Goal: Information Seeking & Learning: Learn about a topic

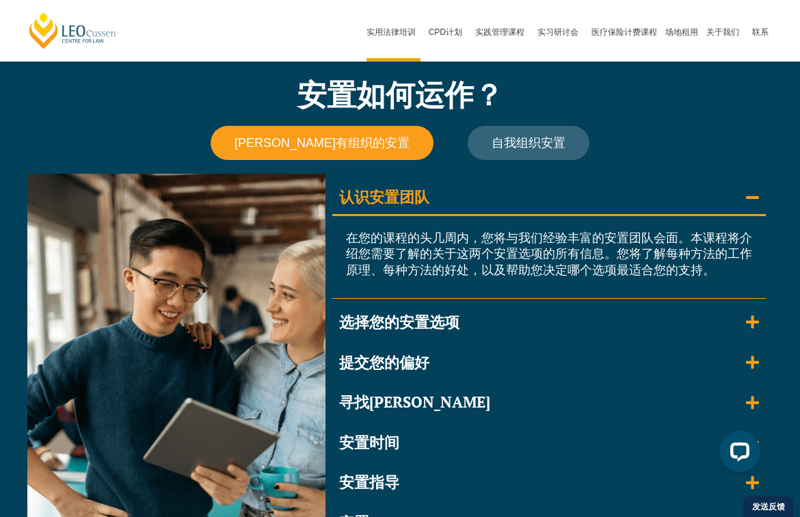
scroll to position [1137, 0]
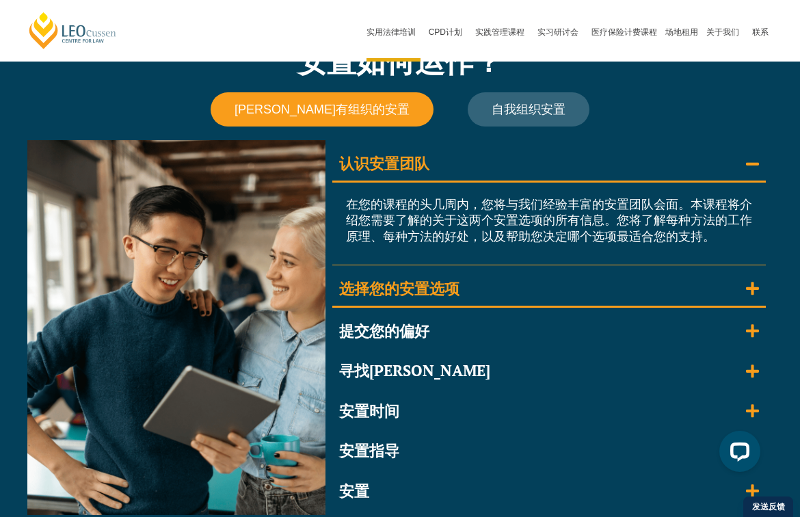
click at [410, 279] on div "选择您的安置选项" at bounding box center [399, 289] width 120 height 20
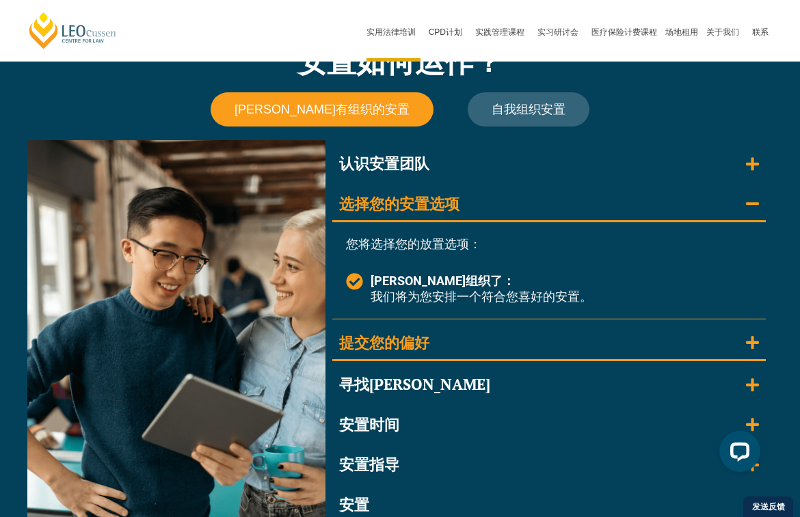
click at [401, 345] on div "提交您的偏好" at bounding box center [384, 343] width 90 height 20
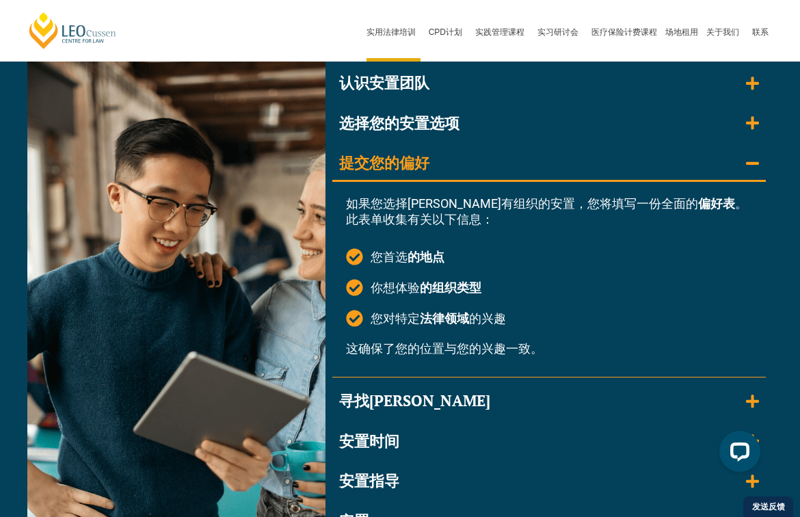
scroll to position [1240, 0]
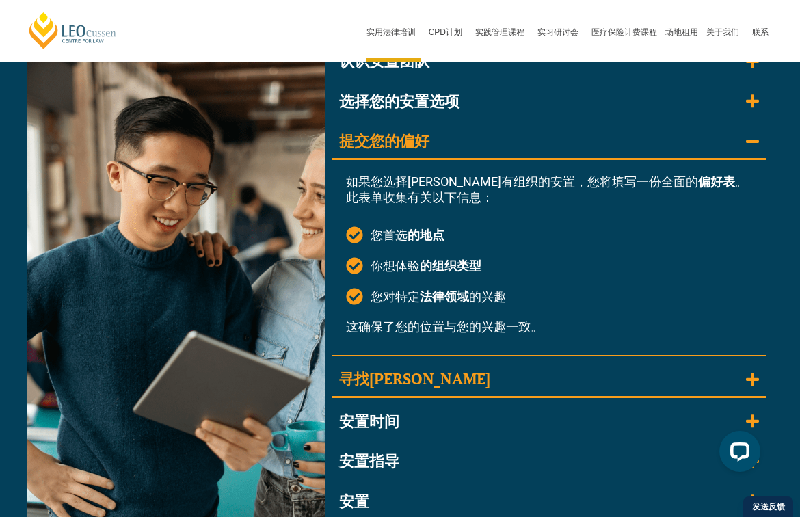
click at [390, 378] on div "寻找安置" at bounding box center [414, 379] width 151 height 20
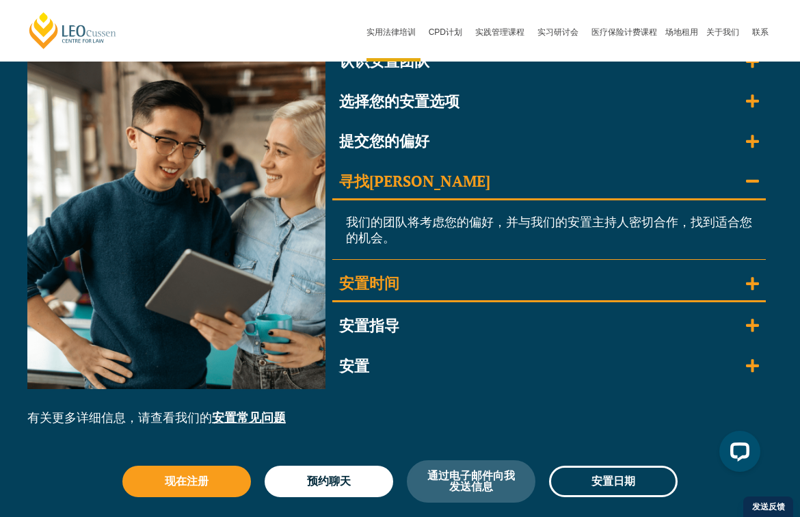
click at [390, 278] on div "安置时间" at bounding box center [369, 284] width 60 height 20
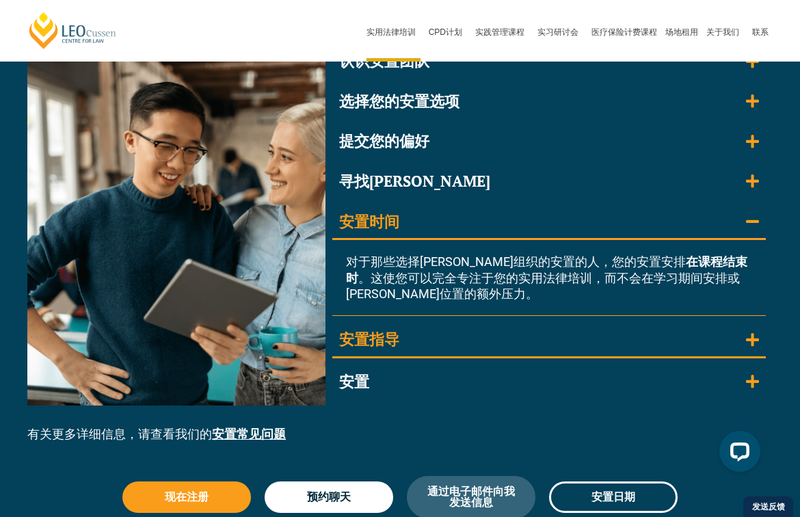
click at [382, 330] on div "安置指导" at bounding box center [369, 340] width 60 height 20
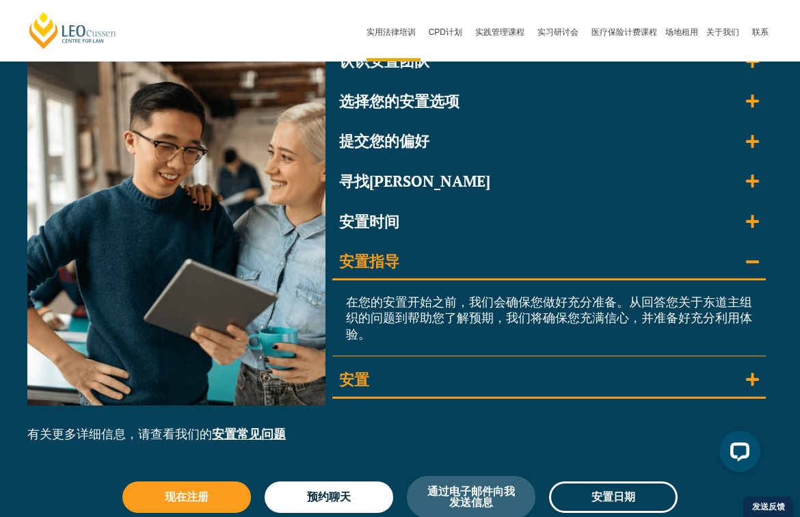
click at [368, 377] on div "安置" at bounding box center [354, 380] width 30 height 20
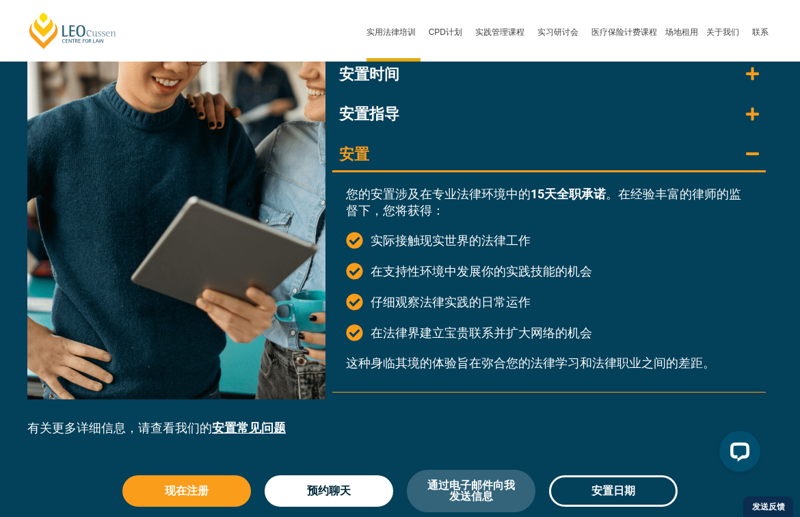
scroll to position [1501, 0]
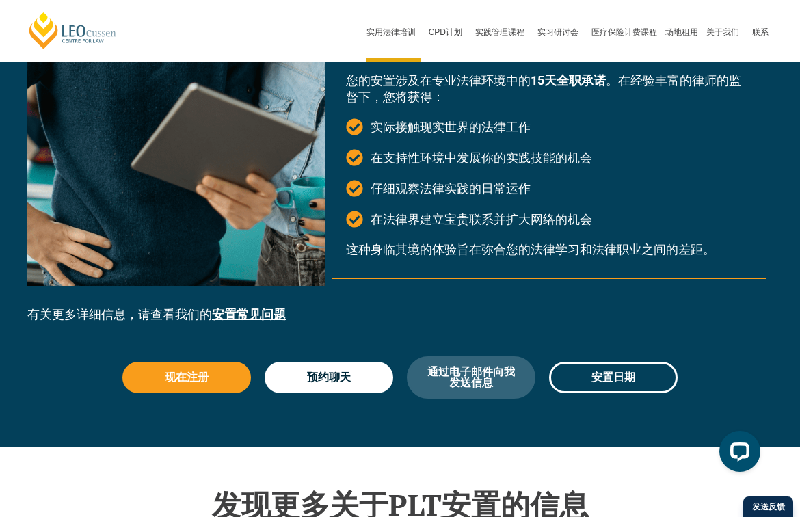
click at [239, 307] on link "安置常见问题" at bounding box center [249, 314] width 74 height 14
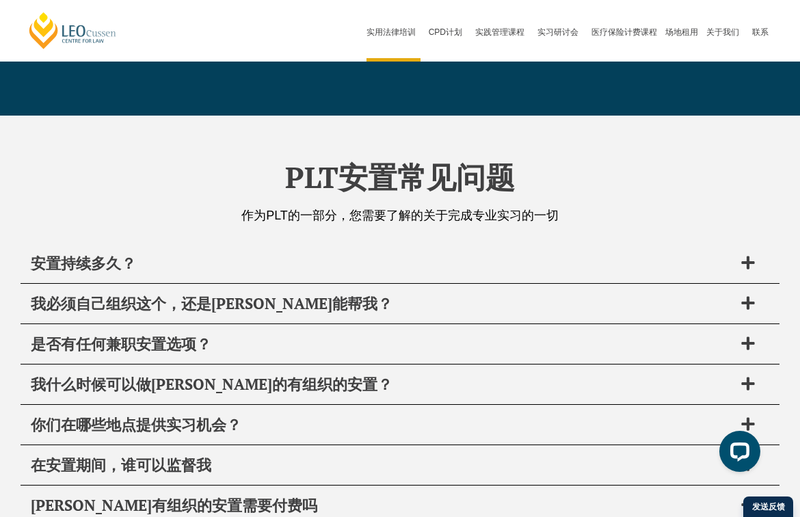
scroll to position [4860, 0]
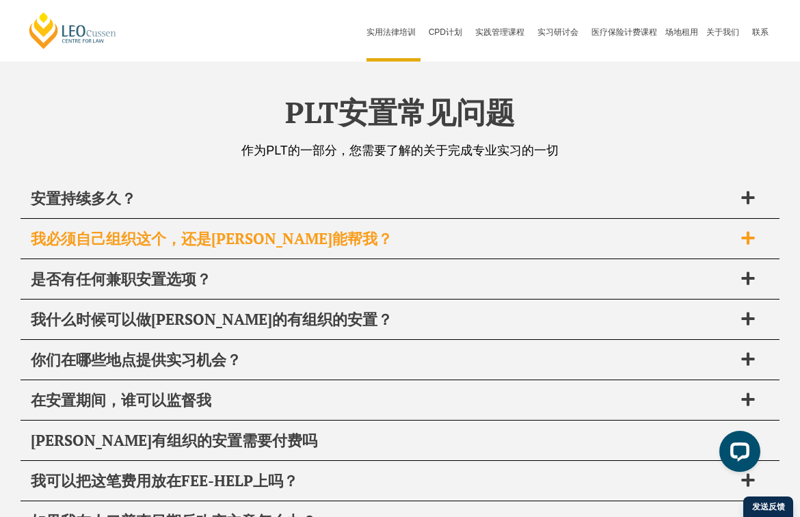
click at [196, 229] on span "我必须自己组织这个，还是Leo Cussen能帮我？" at bounding box center [382, 238] width 703 height 19
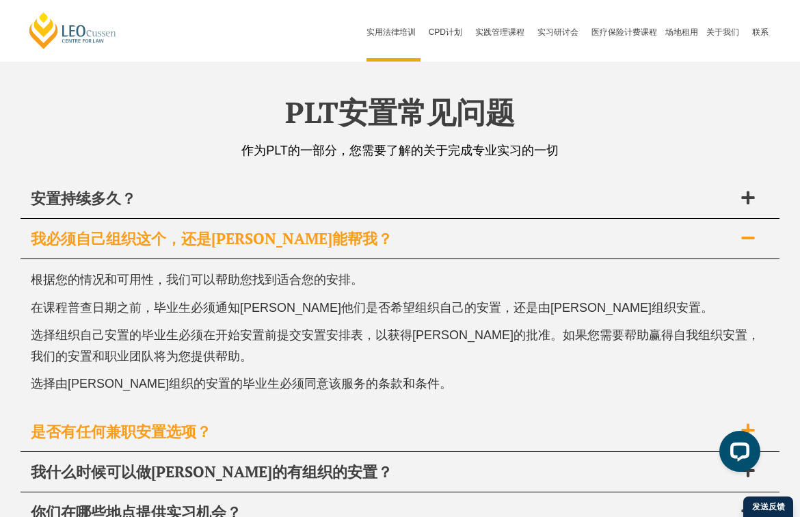
click at [133, 422] on span "是否有任何兼职安置选项？" at bounding box center [382, 431] width 703 height 19
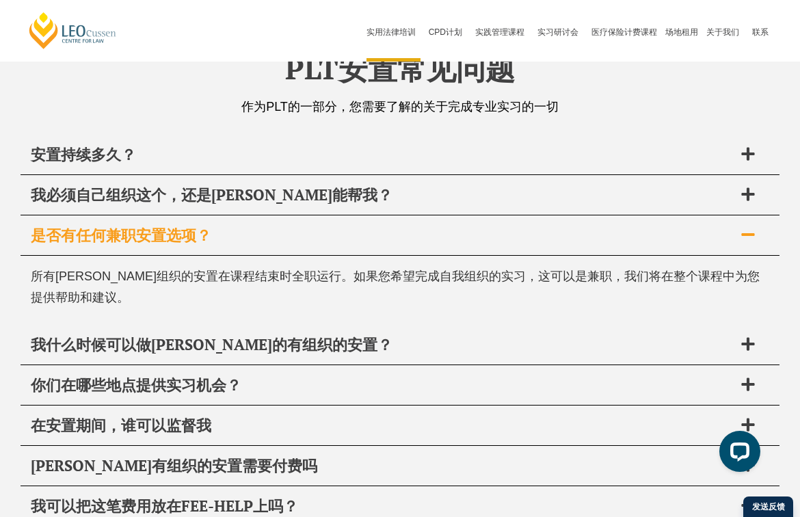
scroll to position [4906, 0]
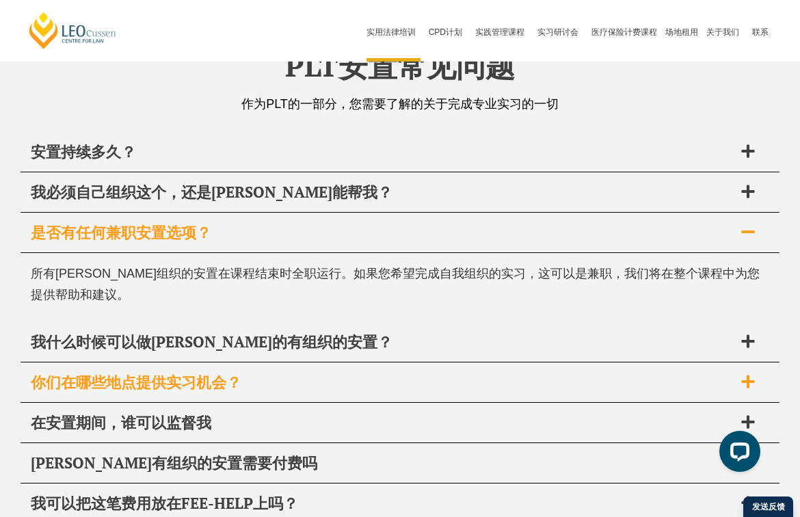
click at [133, 373] on span "你们在哪些地点提供实习机会？" at bounding box center [382, 382] width 703 height 19
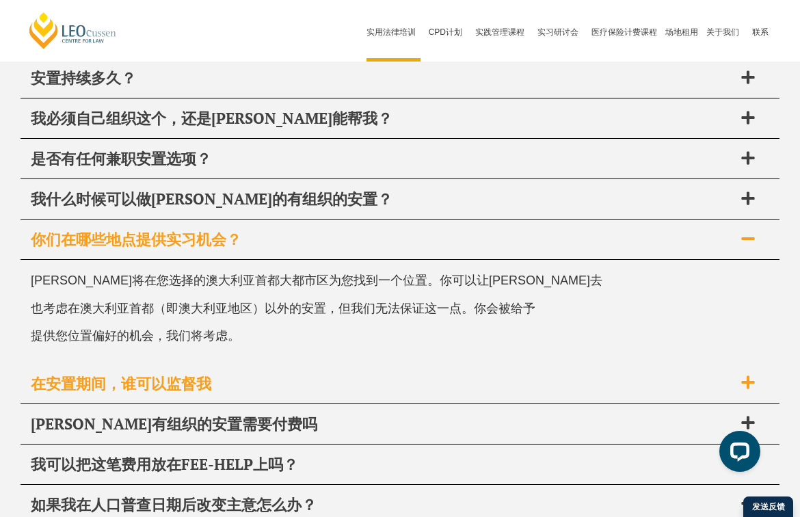
scroll to position [4983, 0]
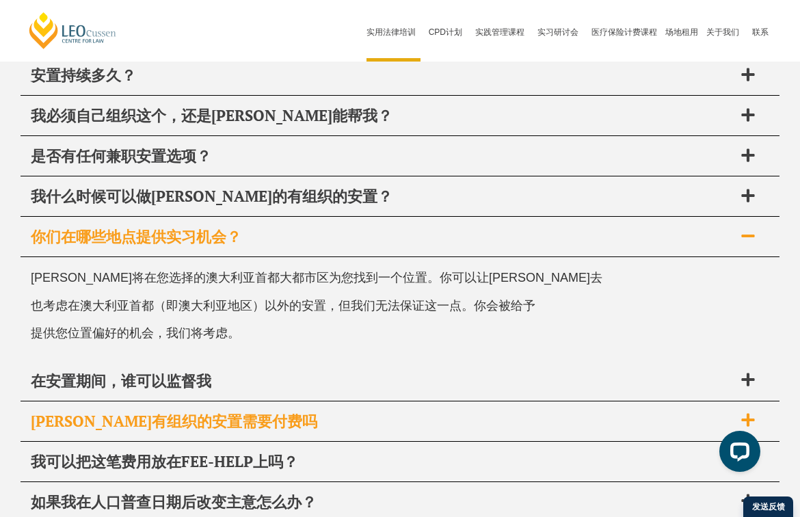
click at [81, 412] on span "Leo Cussen有组织的安置需要付费吗" at bounding box center [382, 421] width 703 height 19
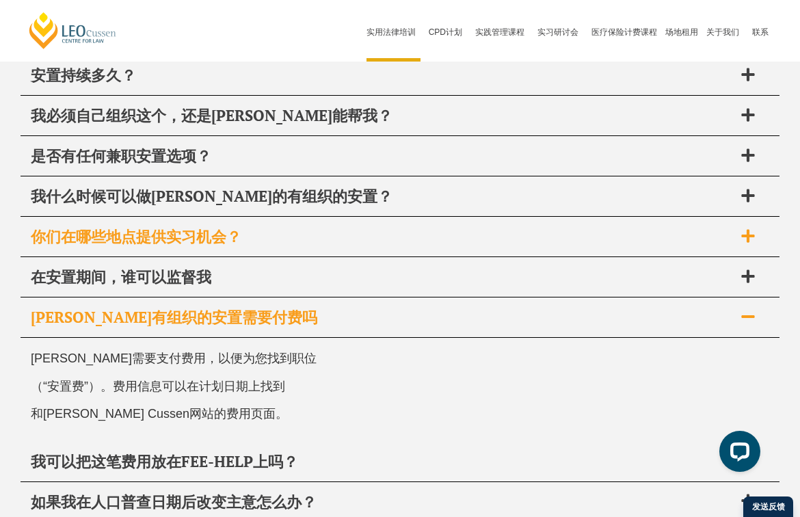
click at [114, 227] on span "你们在哪些地点提供实习机会？" at bounding box center [382, 236] width 703 height 19
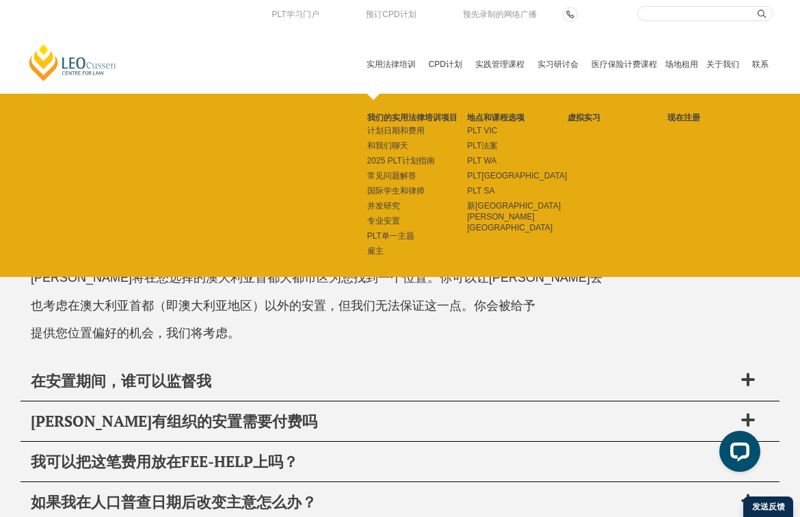
click at [511, 169] on li "PLT昆士兰州" at bounding box center [517, 175] width 101 height 15
click at [579, 118] on link "虚拟实习" at bounding box center [618, 117] width 101 height 11
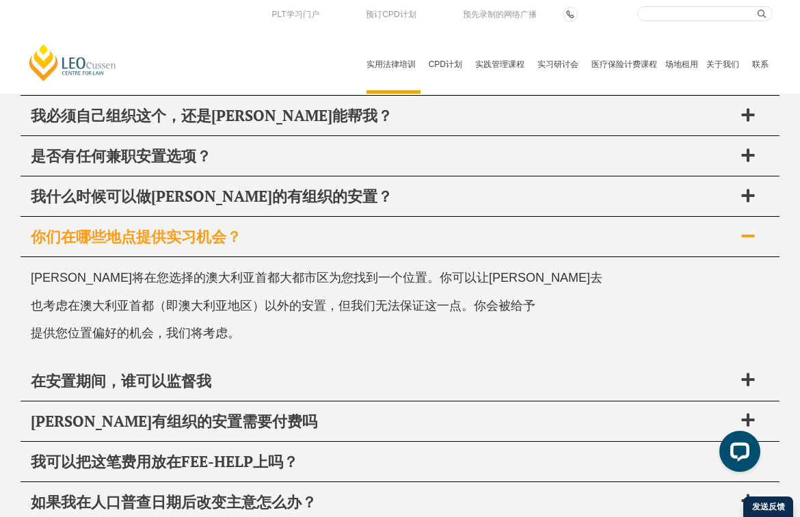
scroll to position [1501, 0]
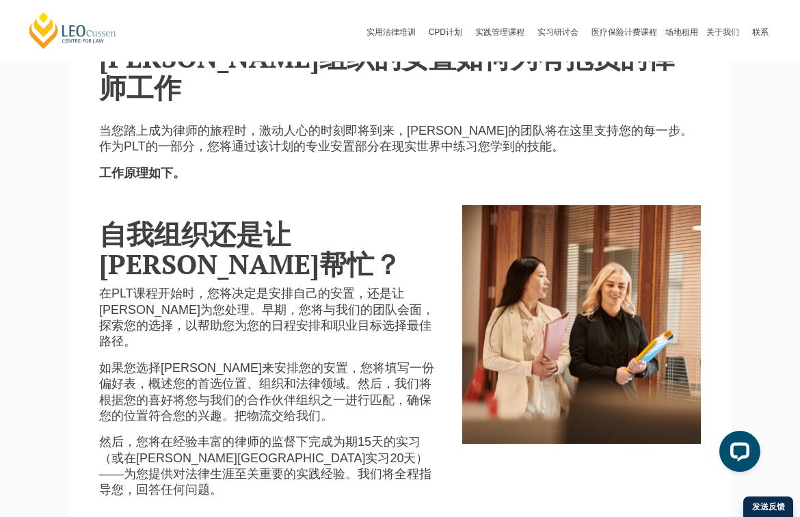
scroll to position [342, 0]
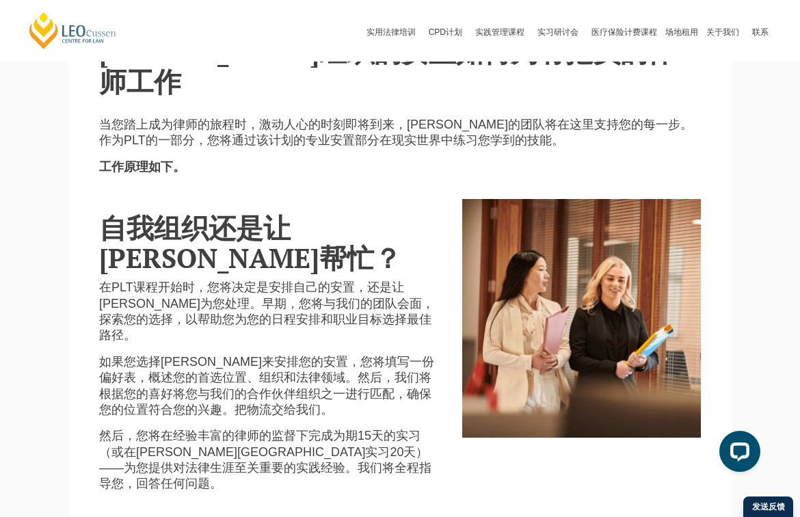
click at [314, 375] on div "自我组织还是让[PERSON_NAME]帮忙？ 在PLT课程开始时，您将决定是安排自己的安置，还是让[PERSON_NAME]为您处理。早期，您将与我们的团队…" at bounding box center [270, 351] width 363 height 304
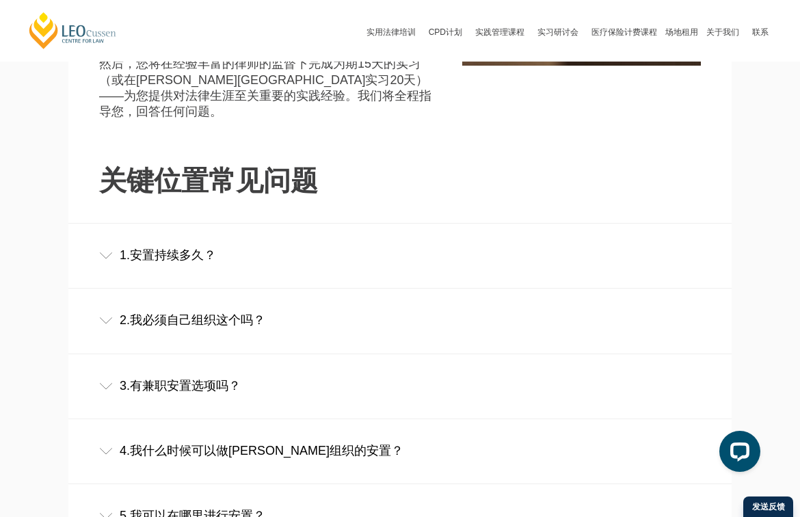
scroll to position [717, 0]
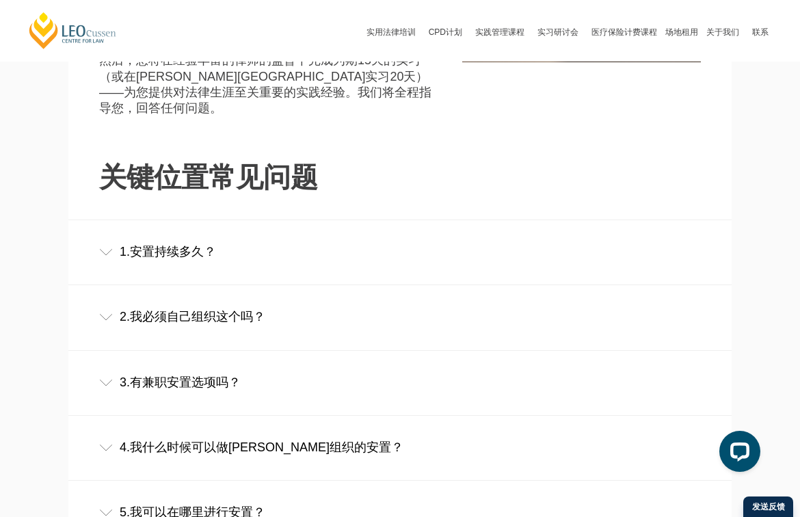
click at [159, 351] on div "3.有兼职安置选项吗？" at bounding box center [399, 383] width 663 height 64
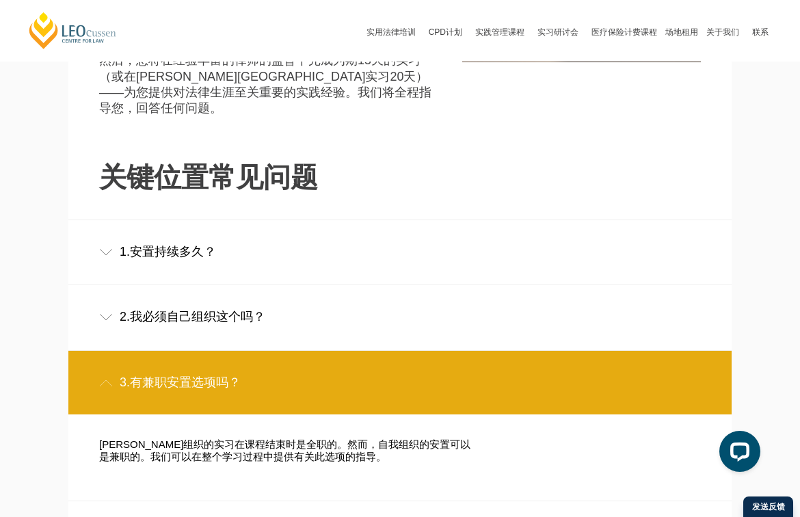
click at [161, 285] on div "2.我必须自己组织这个吗？" at bounding box center [399, 317] width 663 height 64
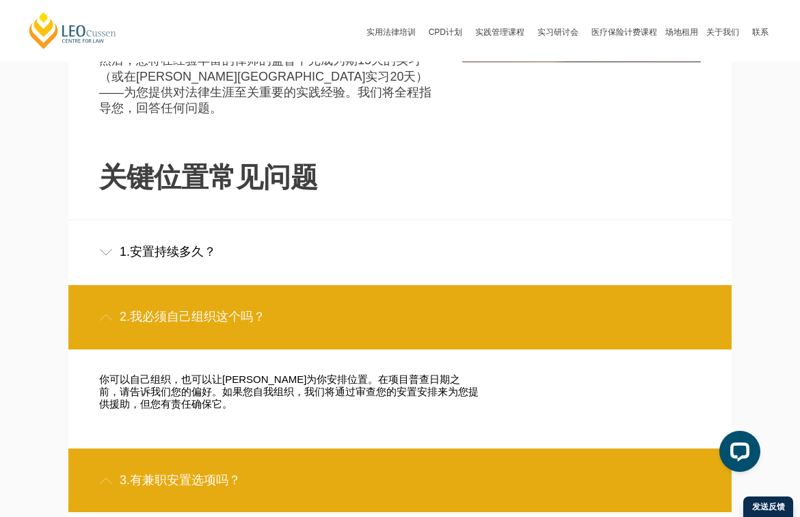
click at [170, 220] on div "1.安置持续多久？" at bounding box center [399, 252] width 663 height 64
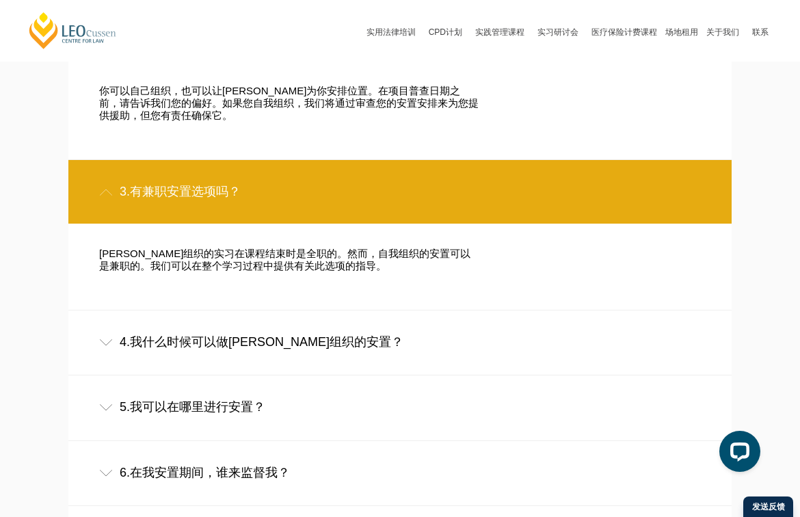
scroll to position [1123, 0]
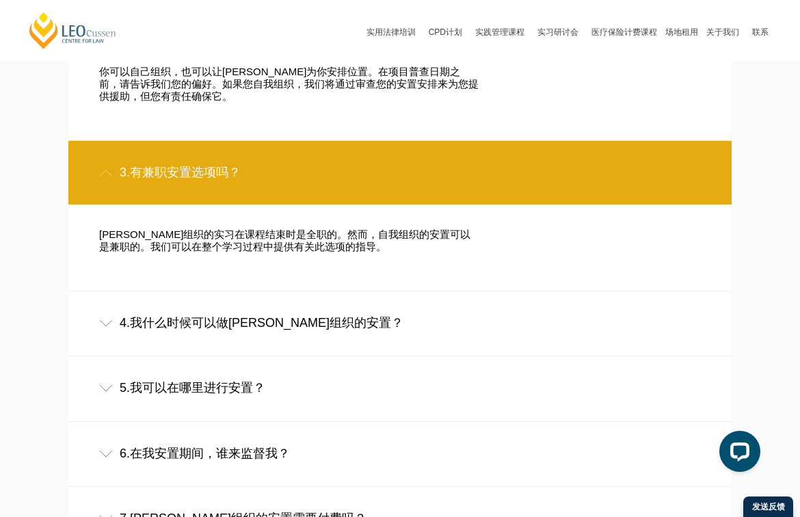
click at [161, 291] on div "4.我什么时候可以做[PERSON_NAME]组织的安置？" at bounding box center [399, 323] width 663 height 64
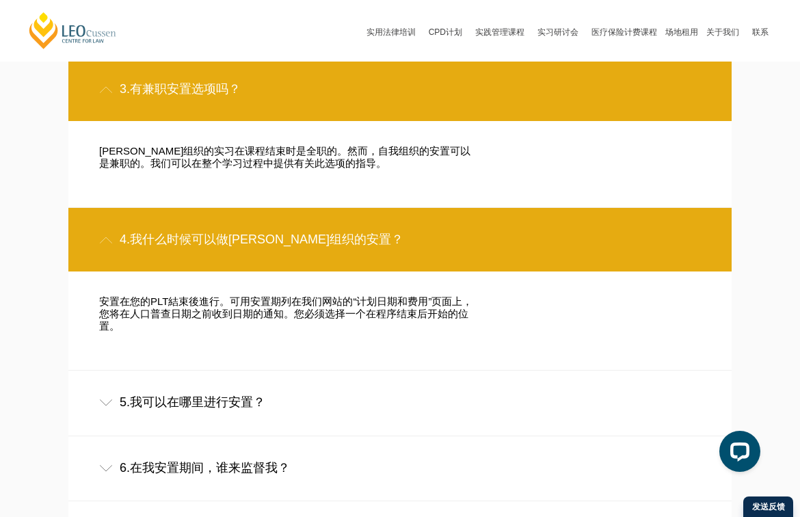
scroll to position [1219, 0]
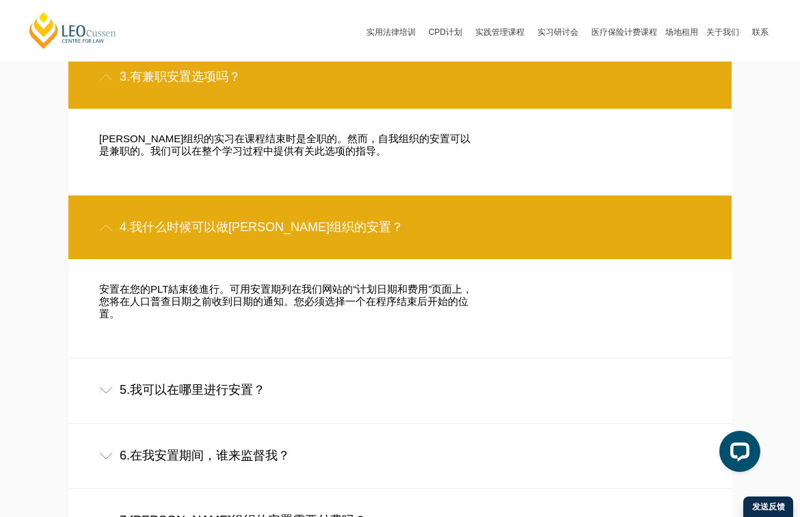
click at [147, 358] on div "5.我可以在哪里进行安置？" at bounding box center [399, 390] width 663 height 64
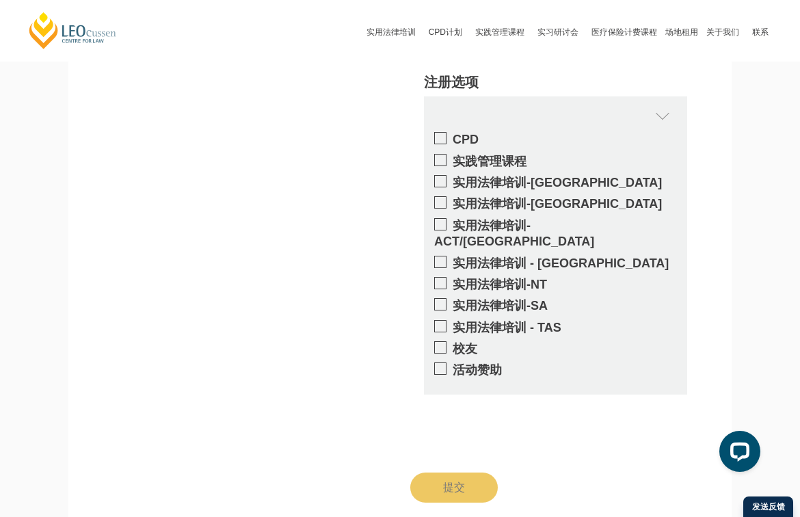
scroll to position [2121, 0]
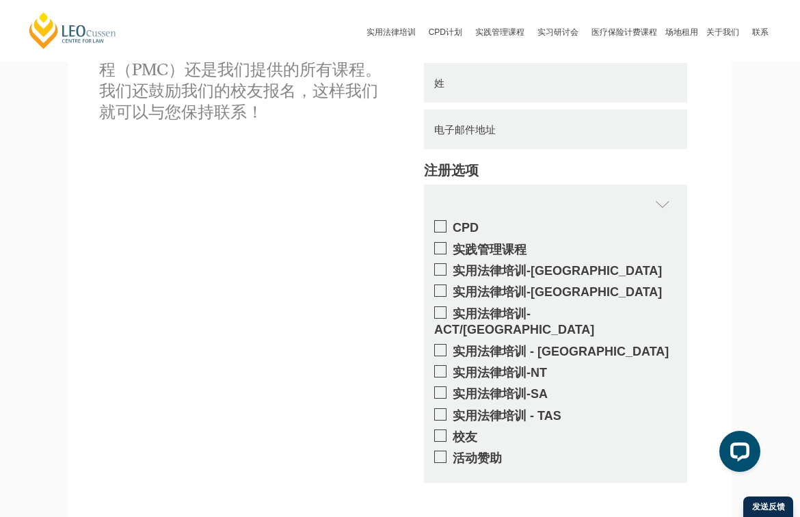
click at [442, 344] on span at bounding box center [440, 350] width 12 height 12
click at [453, 347] on input "实用法律培训 - [GEOGRAPHIC_DATA]" at bounding box center [453, 347] width 0 height 0
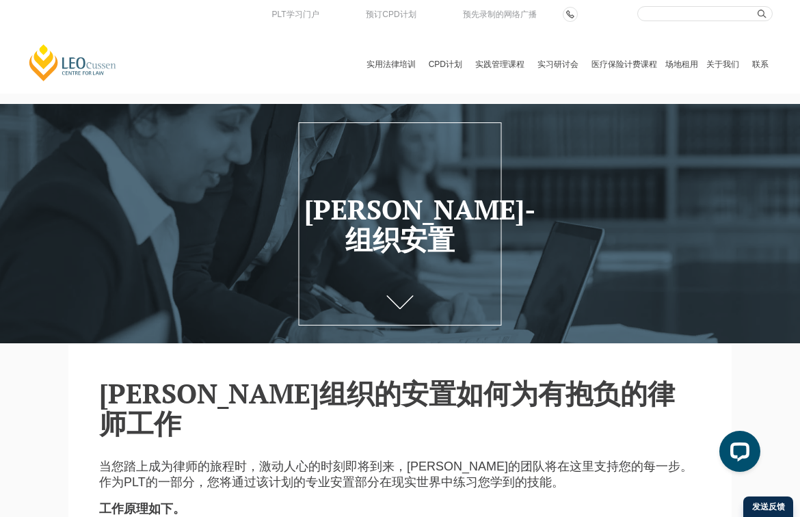
scroll to position [0, 0]
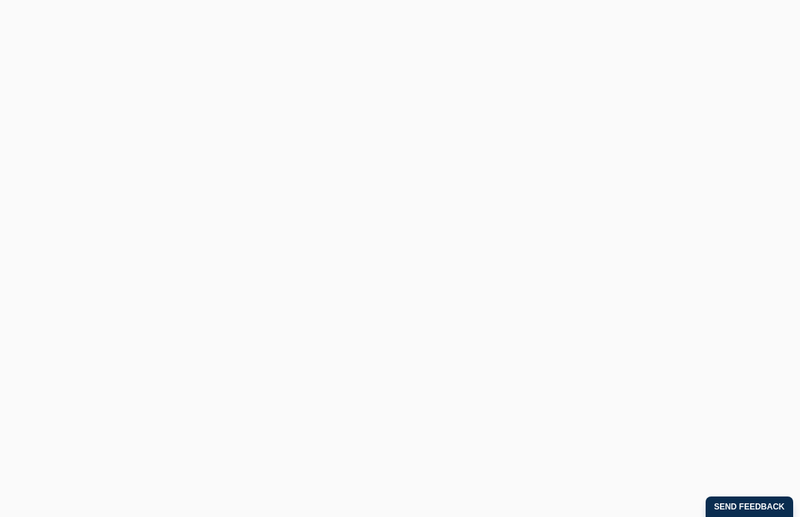
click at [79, 70] on link "[PERSON_NAME] Centre for Law" at bounding box center [72, 62] width 91 height 39
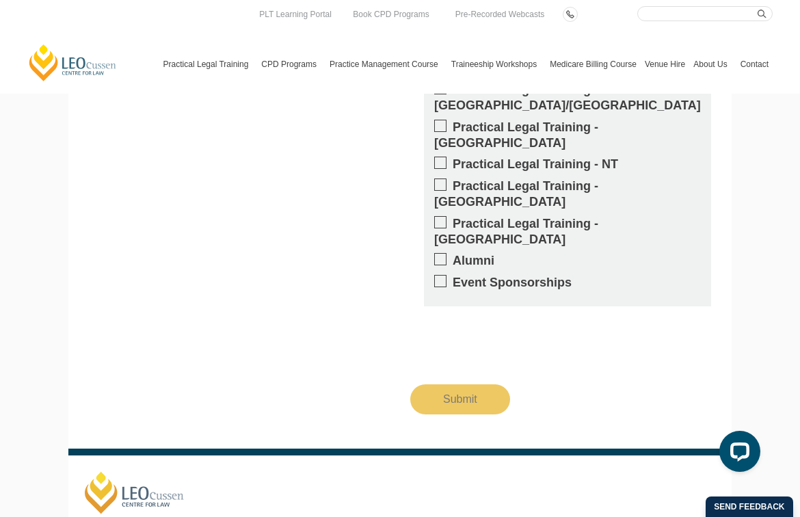
scroll to position [2313, 0]
